Goal: Find contact information: Find contact information

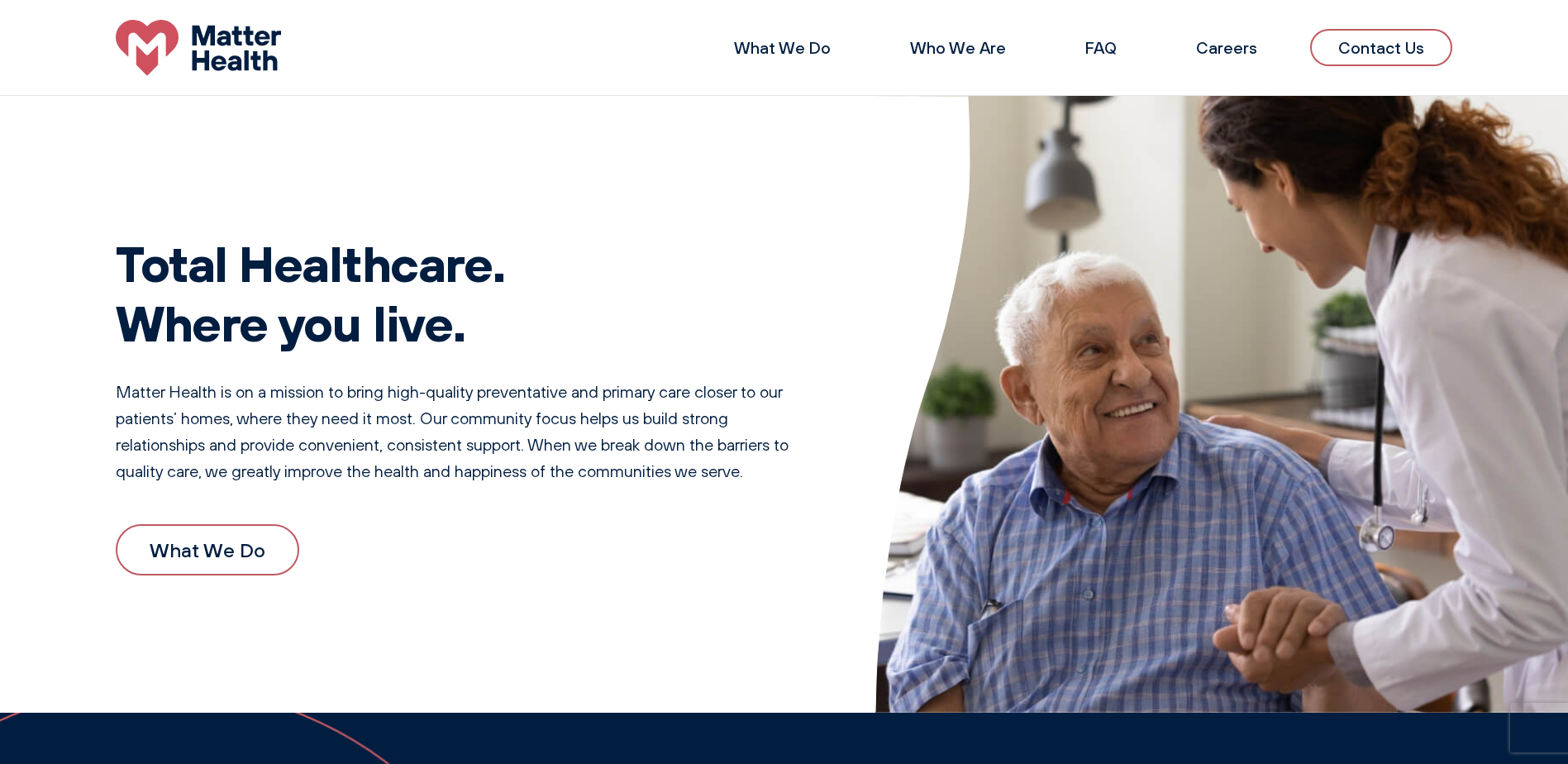
click at [1377, 61] on link "Contact Us" at bounding box center [1381, 48] width 142 height 37
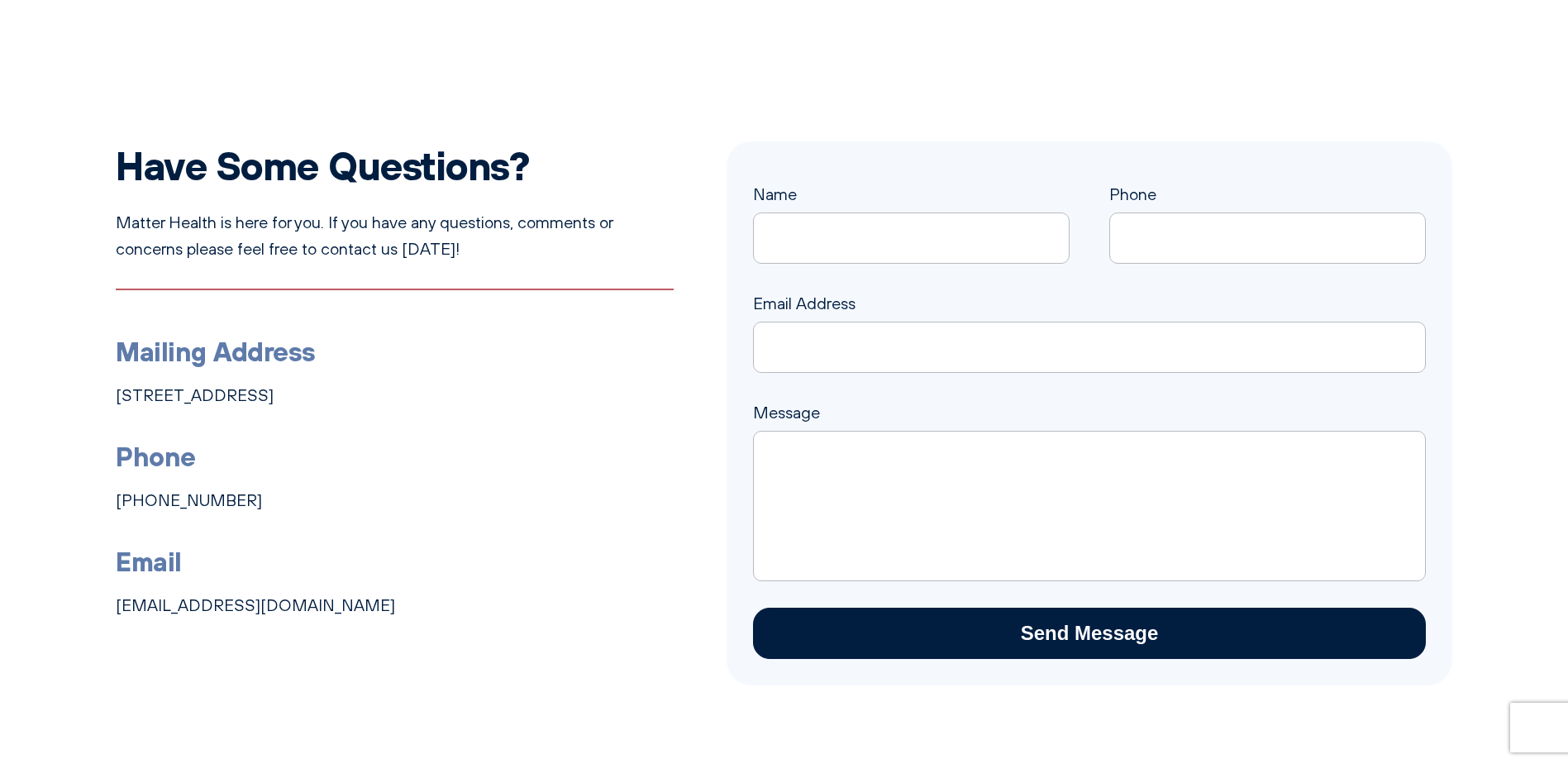
scroll to position [82, 0]
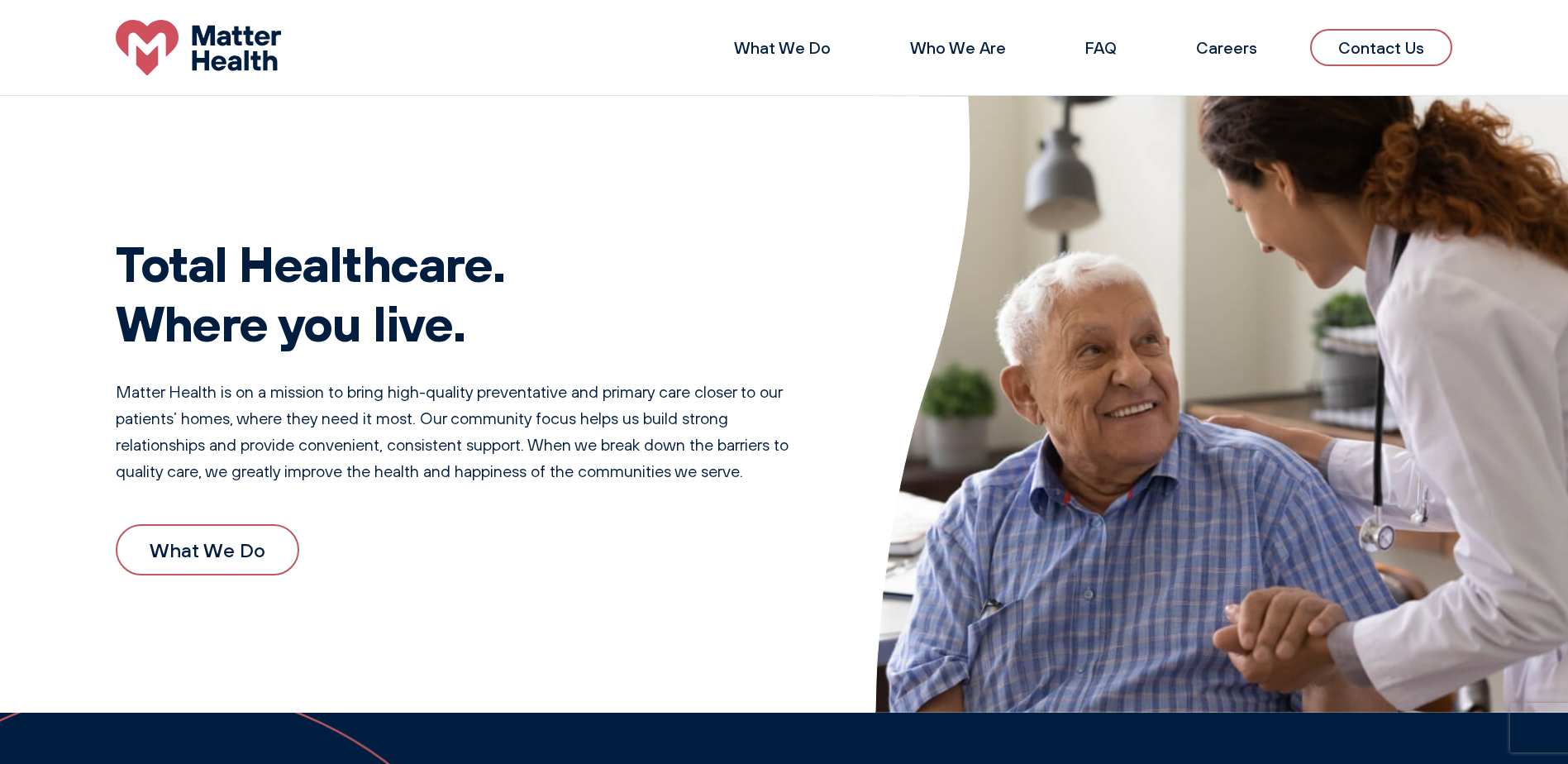
click at [1372, 54] on link "Contact Us" at bounding box center [1381, 48] width 142 height 37
